Goal: Check status: Check status

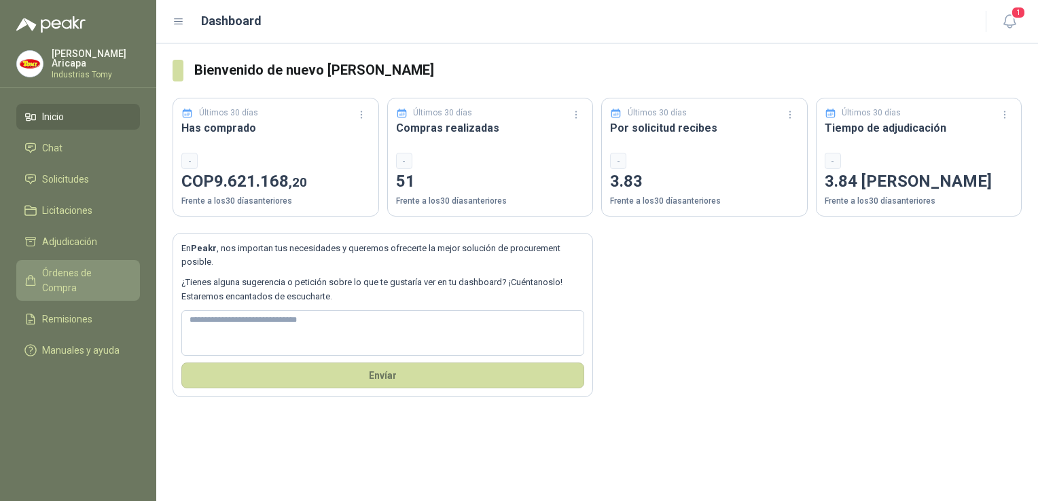
click at [65, 260] on link "Órdenes de Compra" at bounding box center [78, 280] width 124 height 41
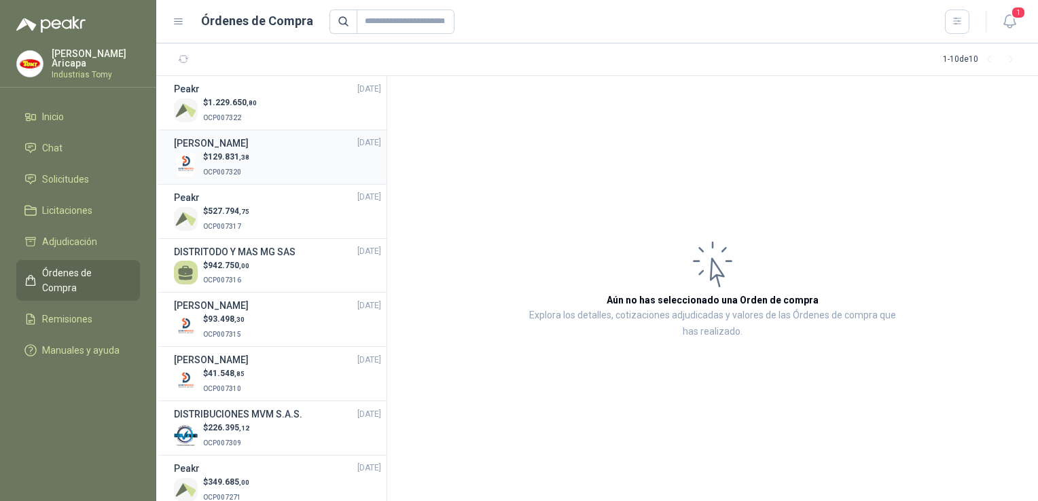
click at [249, 149] on h3 "[PERSON_NAME]" at bounding box center [211, 143] width 75 height 15
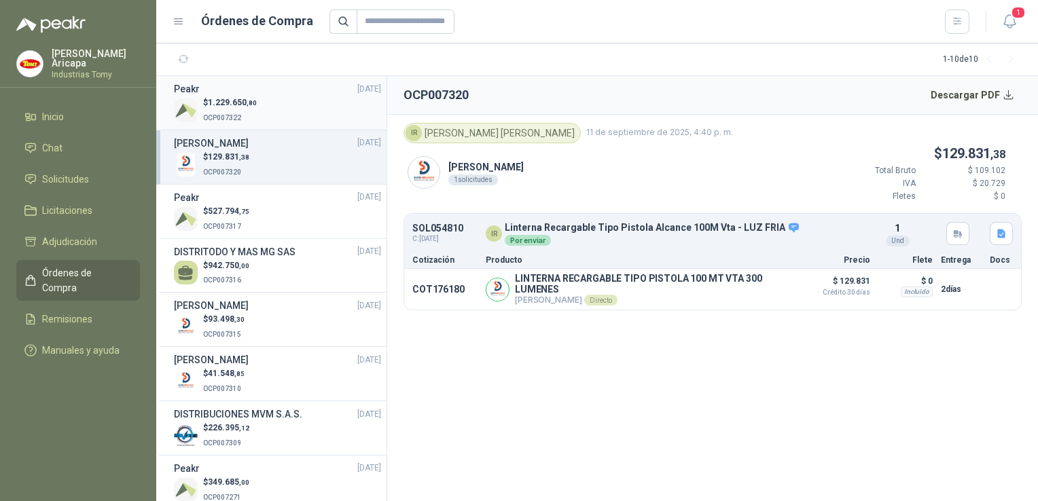
click at [310, 99] on div "$ 1.229.650 ,80 OCP007322" at bounding box center [277, 110] width 207 height 28
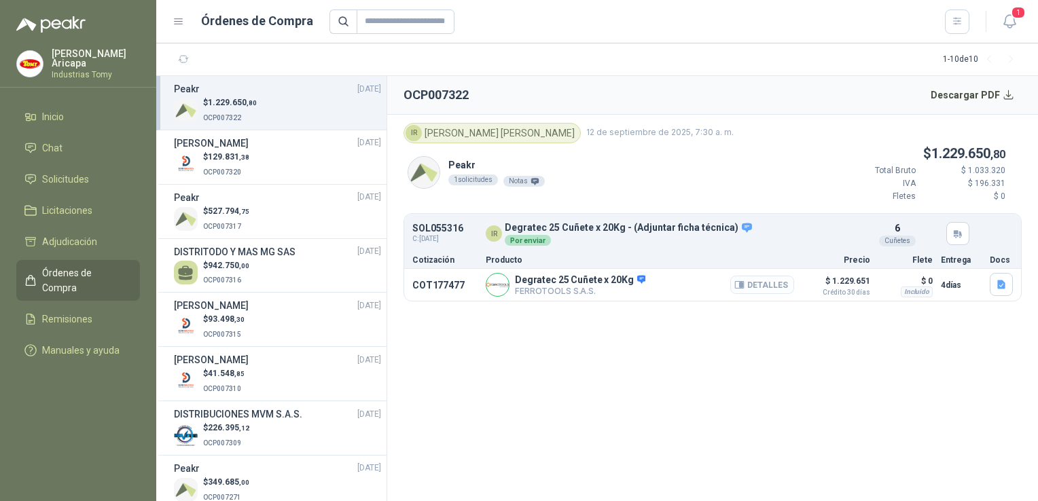
click at [768, 287] on button "Detalles" at bounding box center [762, 285] width 64 height 18
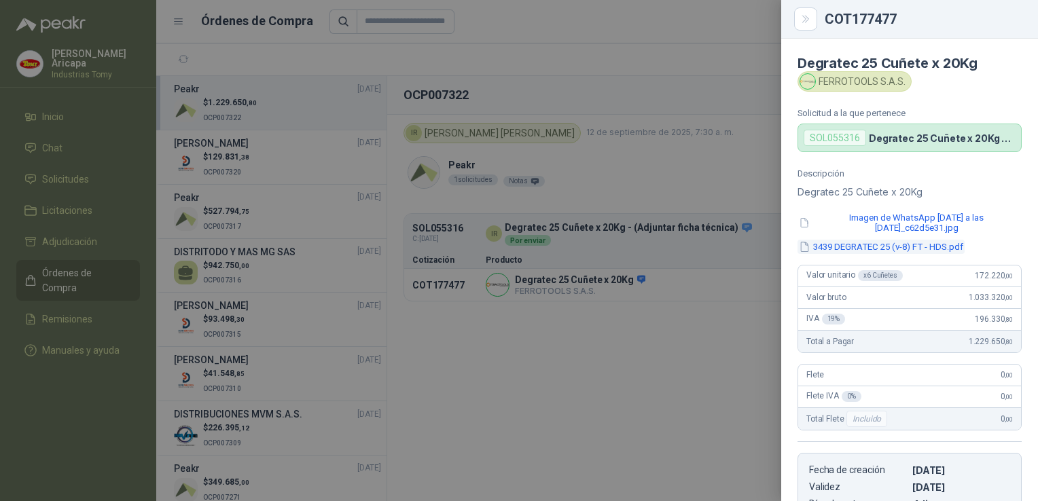
click at [900, 246] on button "3439 DEGRATEC 25 (v-8) FT - HDS.pdf" at bounding box center [881, 247] width 167 height 14
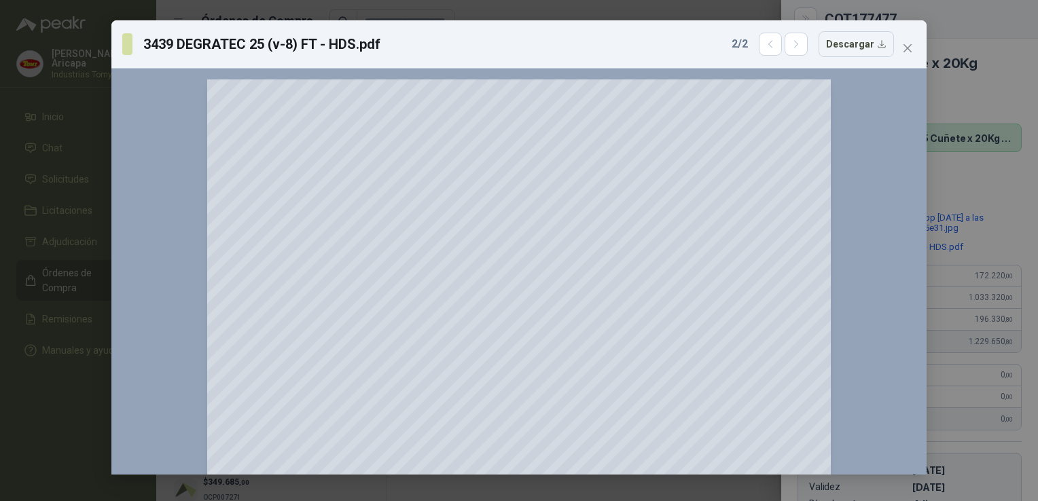
click at [905, 37] on button "Close" at bounding box center [908, 48] width 22 height 22
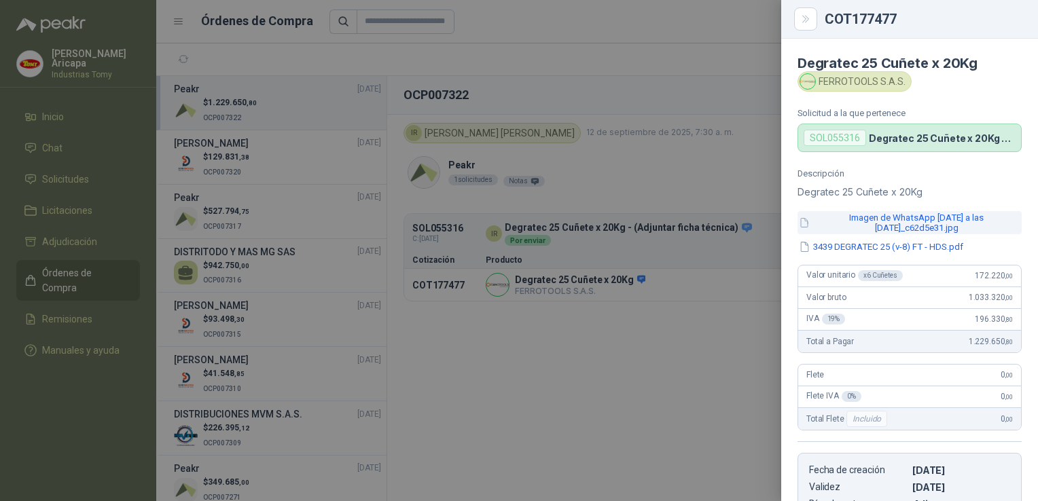
click at [861, 213] on button "Imagen de WhatsApp [DATE] a las [DATE]_c62d5e31.jpg" at bounding box center [910, 222] width 224 height 23
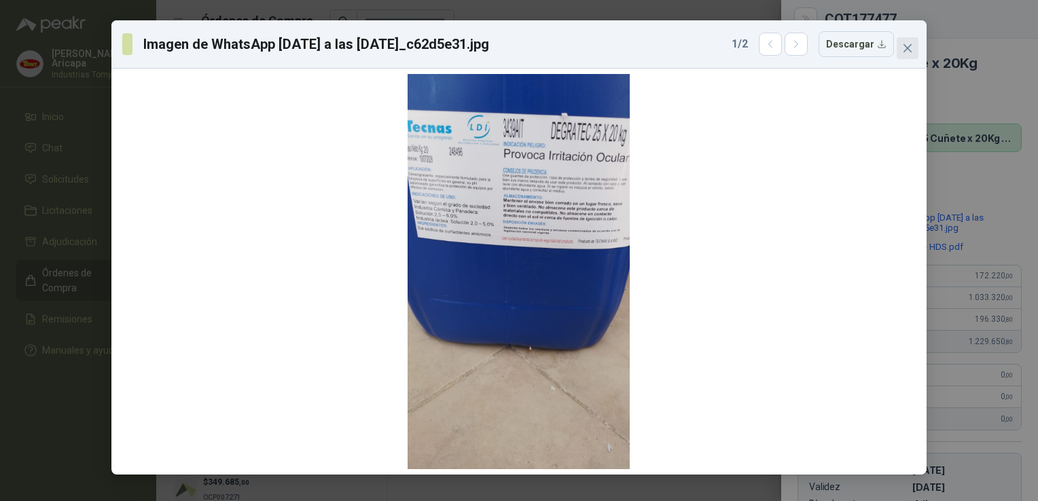
click at [906, 50] on icon "close" at bounding box center [908, 48] width 8 height 8
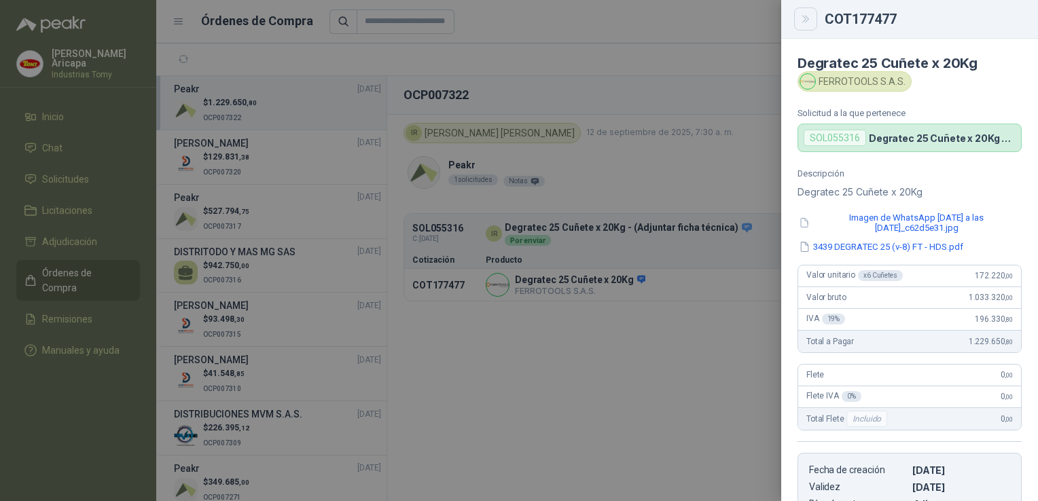
click at [807, 18] on icon "Close" at bounding box center [806, 20] width 12 height 12
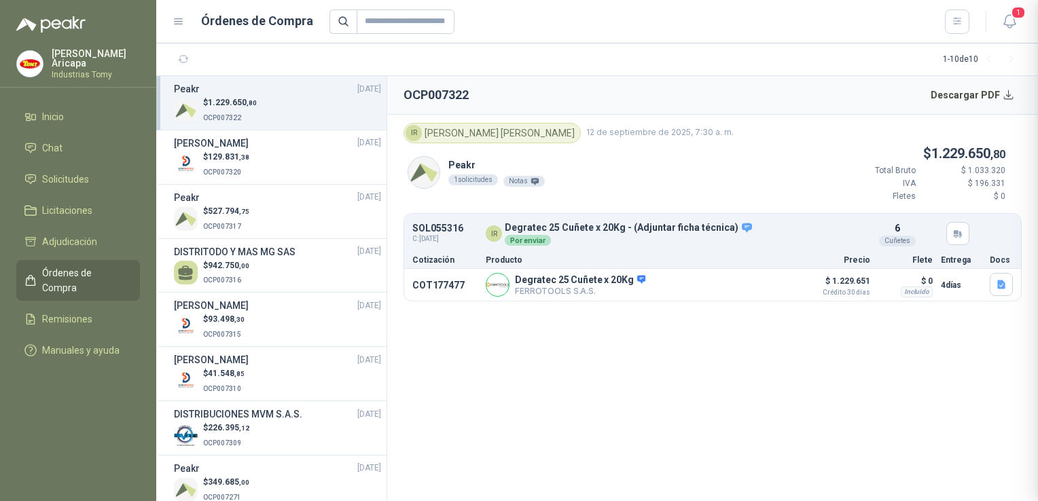
scroll to position [213, 0]
click at [644, 374] on section "OCP007322 Descargar PDF IR [PERSON_NAME] 12 de septiembre de 2025, 7:30 a. m. P…" at bounding box center [712, 288] width 651 height 425
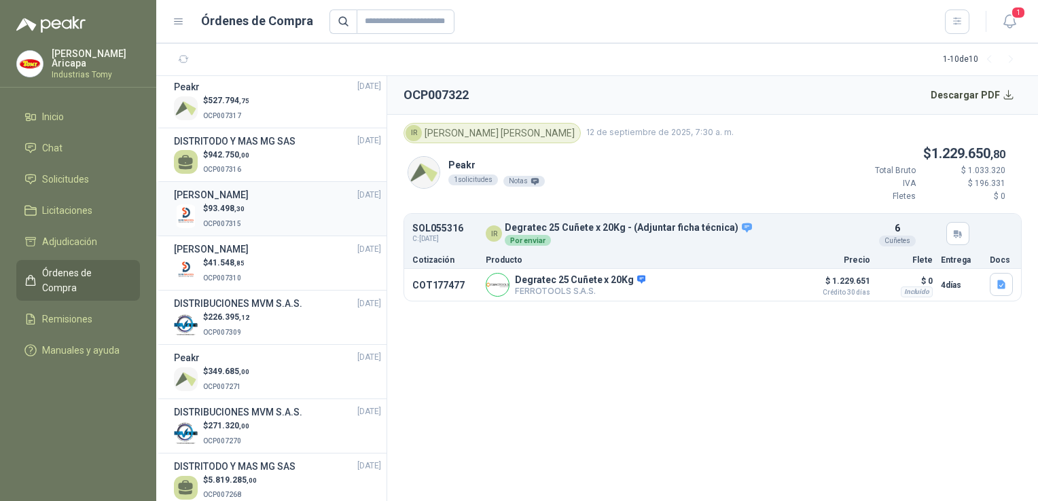
scroll to position [134, 0]
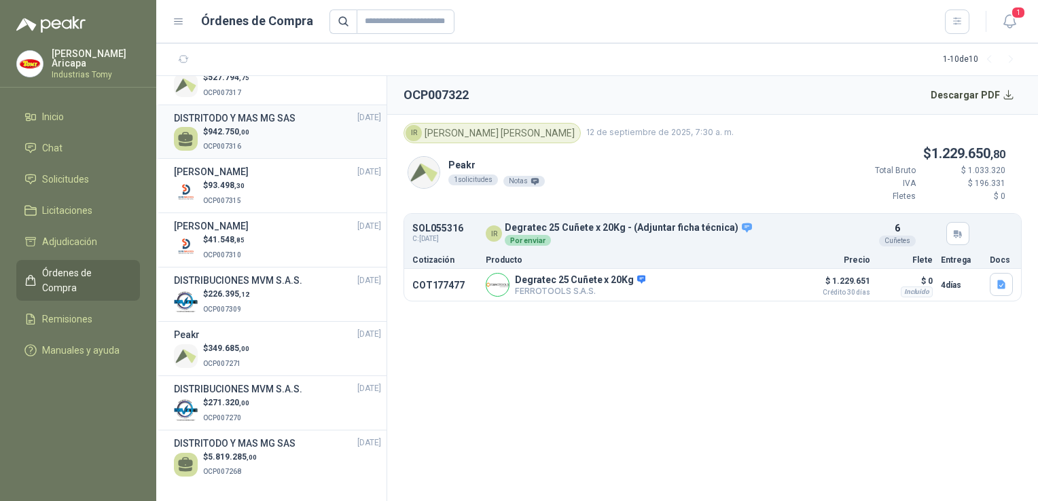
click at [249, 134] on span ",00" at bounding box center [244, 131] width 10 height 7
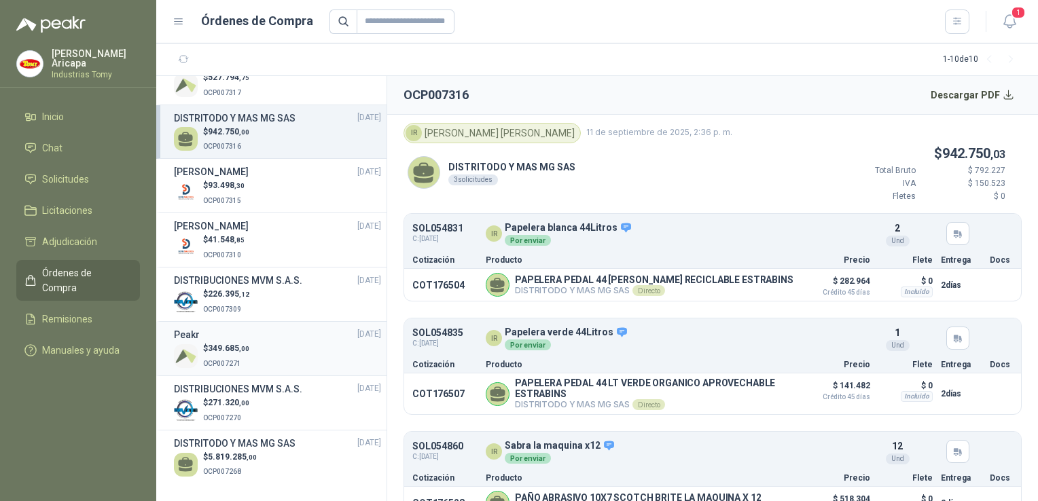
click at [239, 347] on span ",00" at bounding box center [244, 348] width 10 height 7
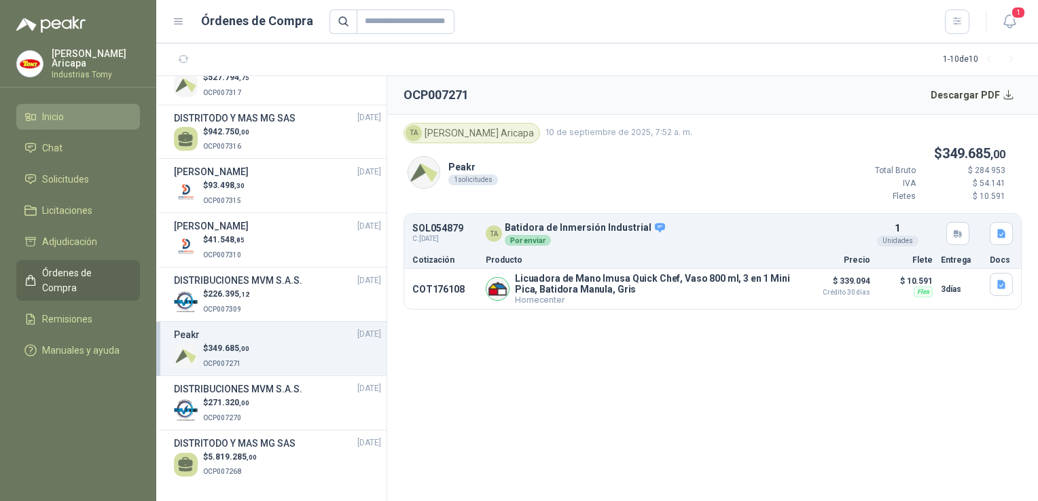
click at [62, 100] on menu "[PERSON_NAME] Industrias [PERSON_NAME] Chat Solicitudes Licitaciones Adjudicaci…" at bounding box center [78, 250] width 156 height 501
click at [60, 109] on span "Inicio" at bounding box center [53, 116] width 22 height 15
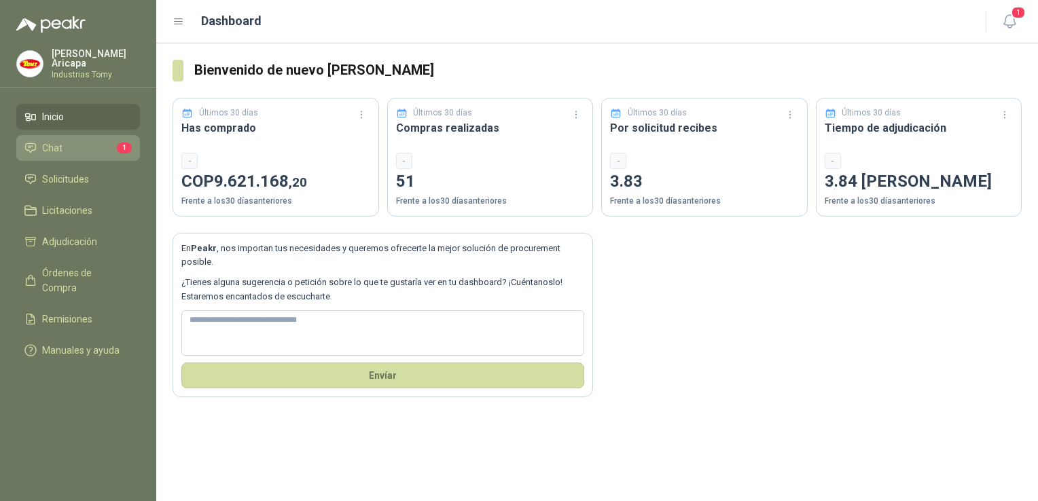
click at [79, 149] on li "Chat 1" at bounding box center [77, 148] width 107 height 15
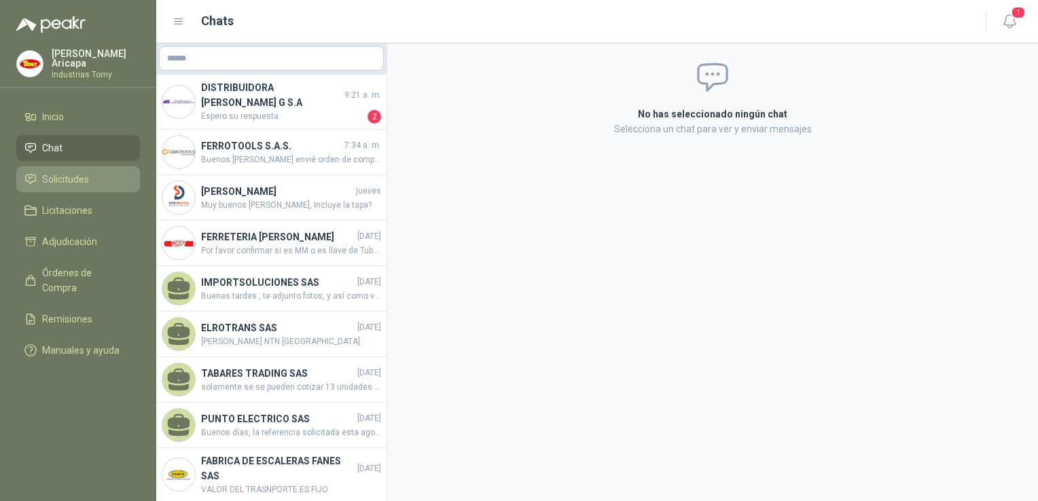
click at [83, 180] on span "Solicitudes" at bounding box center [65, 179] width 47 height 15
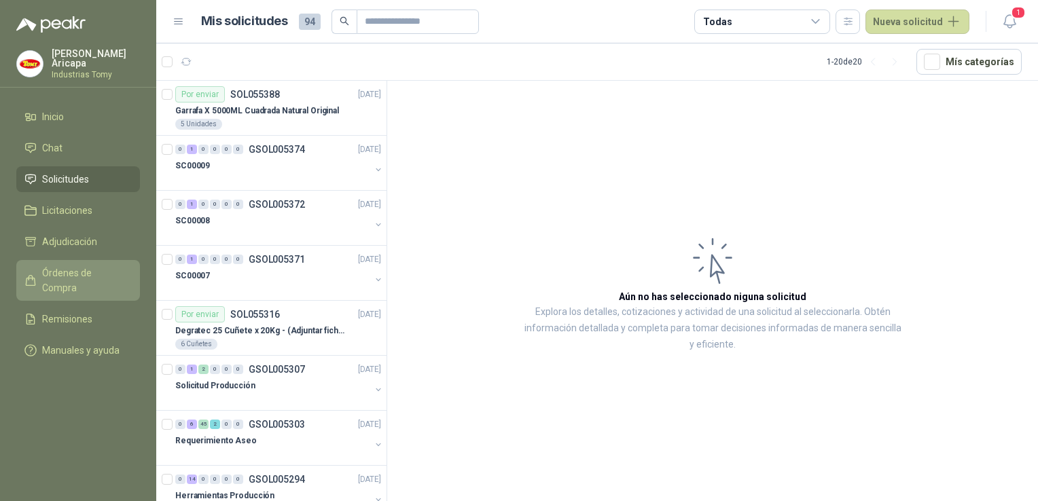
click at [67, 281] on link "Órdenes de Compra" at bounding box center [78, 280] width 124 height 41
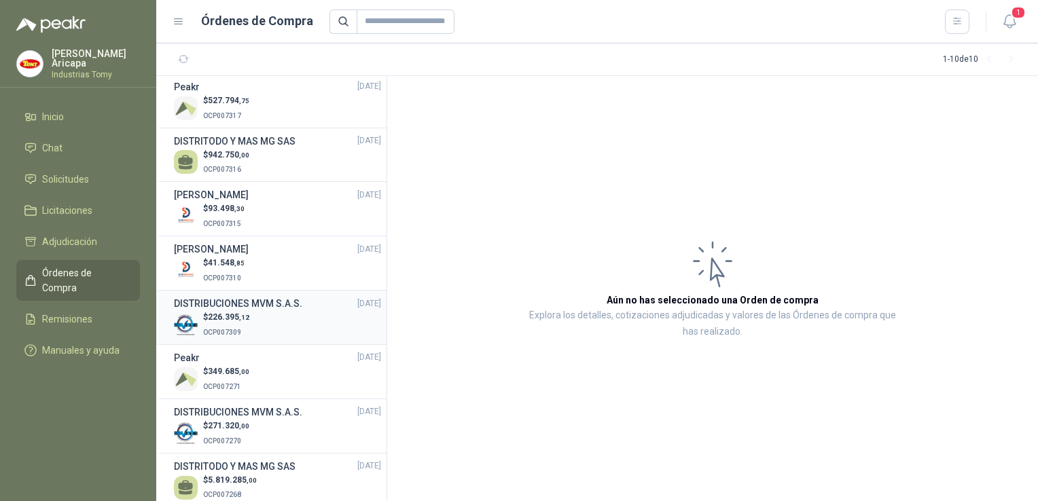
scroll to position [134, 0]
